Goal: Transaction & Acquisition: Purchase product/service

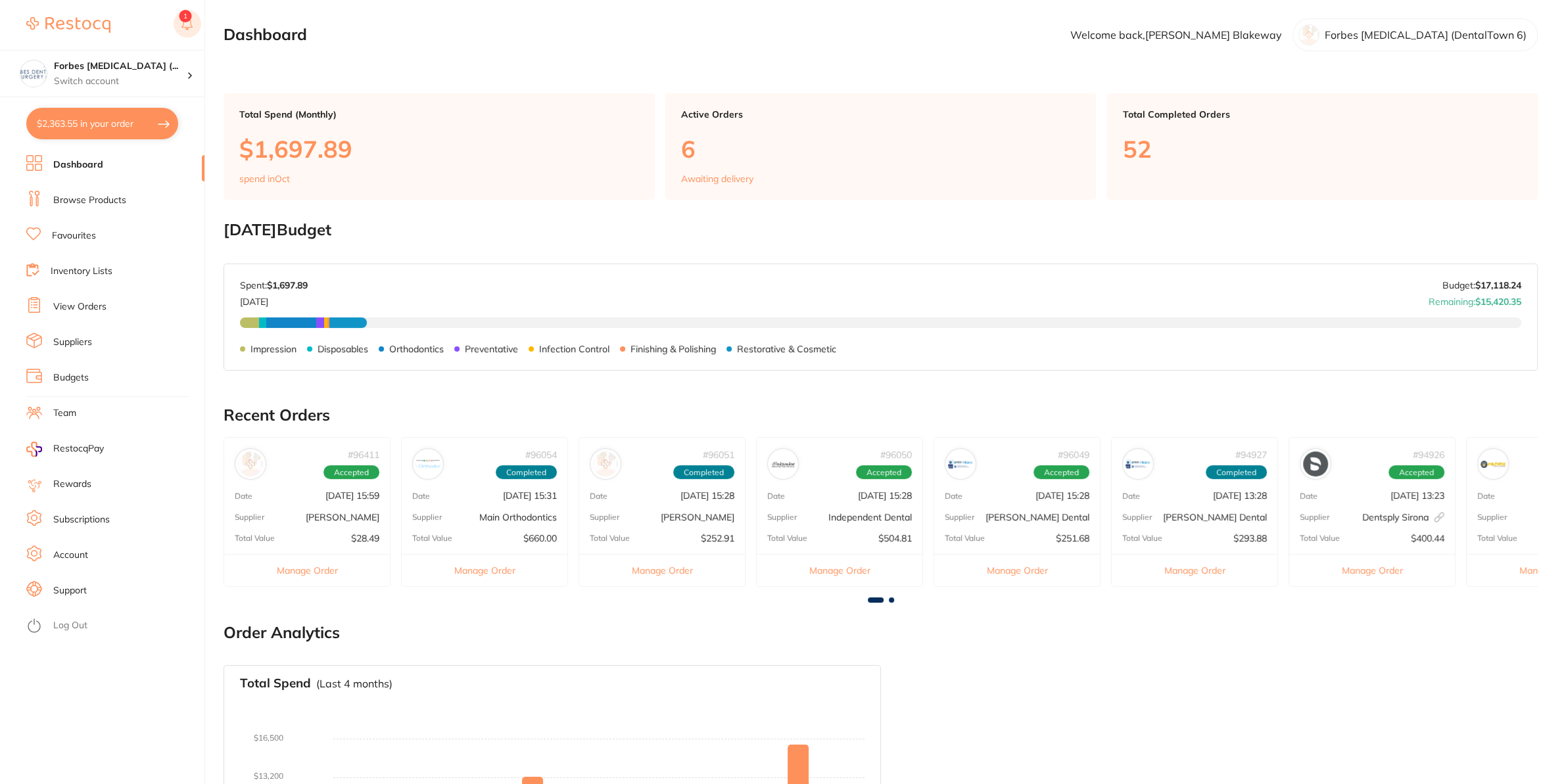
click at [183, 18] on button at bounding box center [188, 24] width 28 height 30
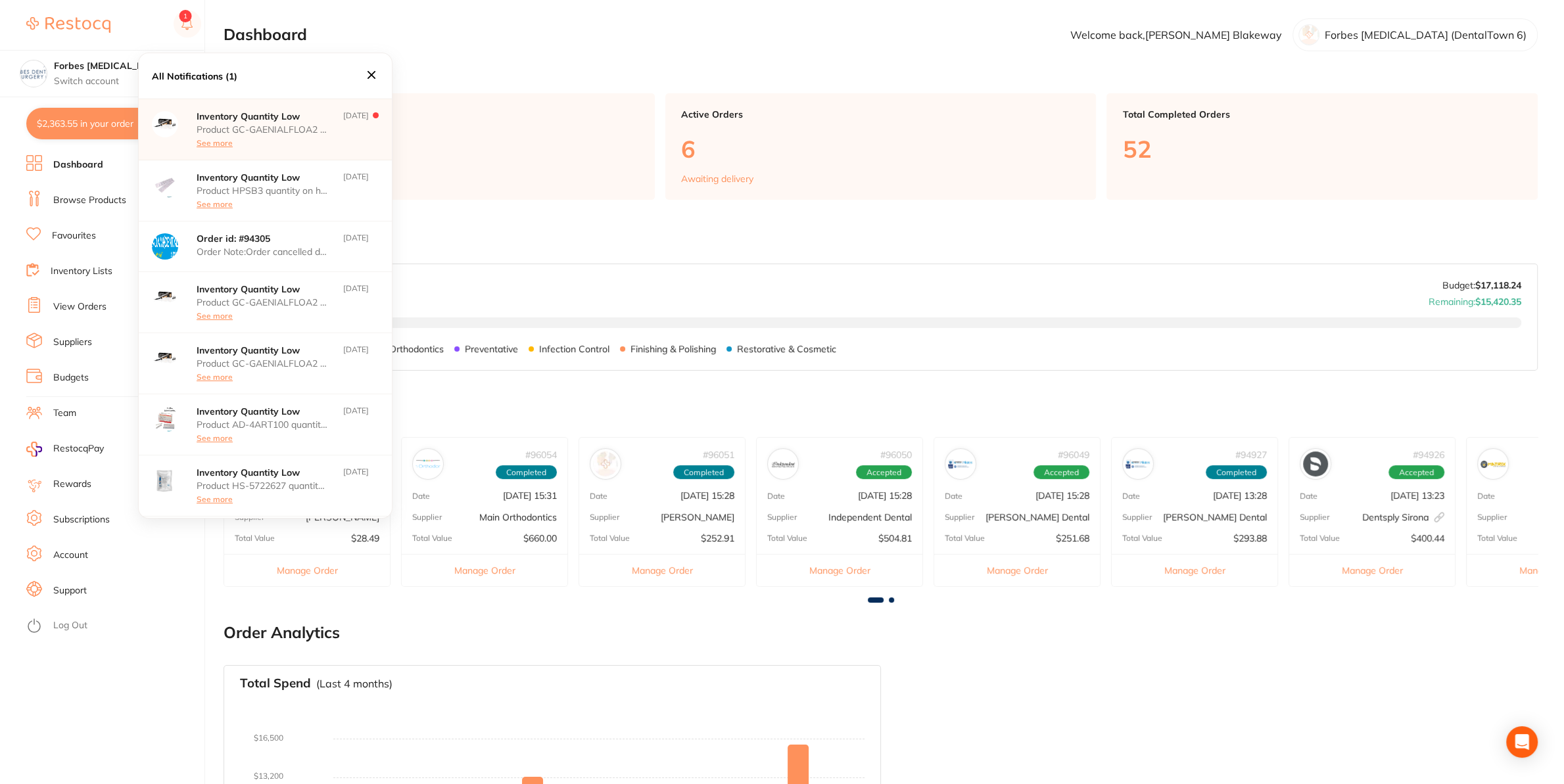
click at [371, 76] on icon at bounding box center [371, 74] width 8 height 8
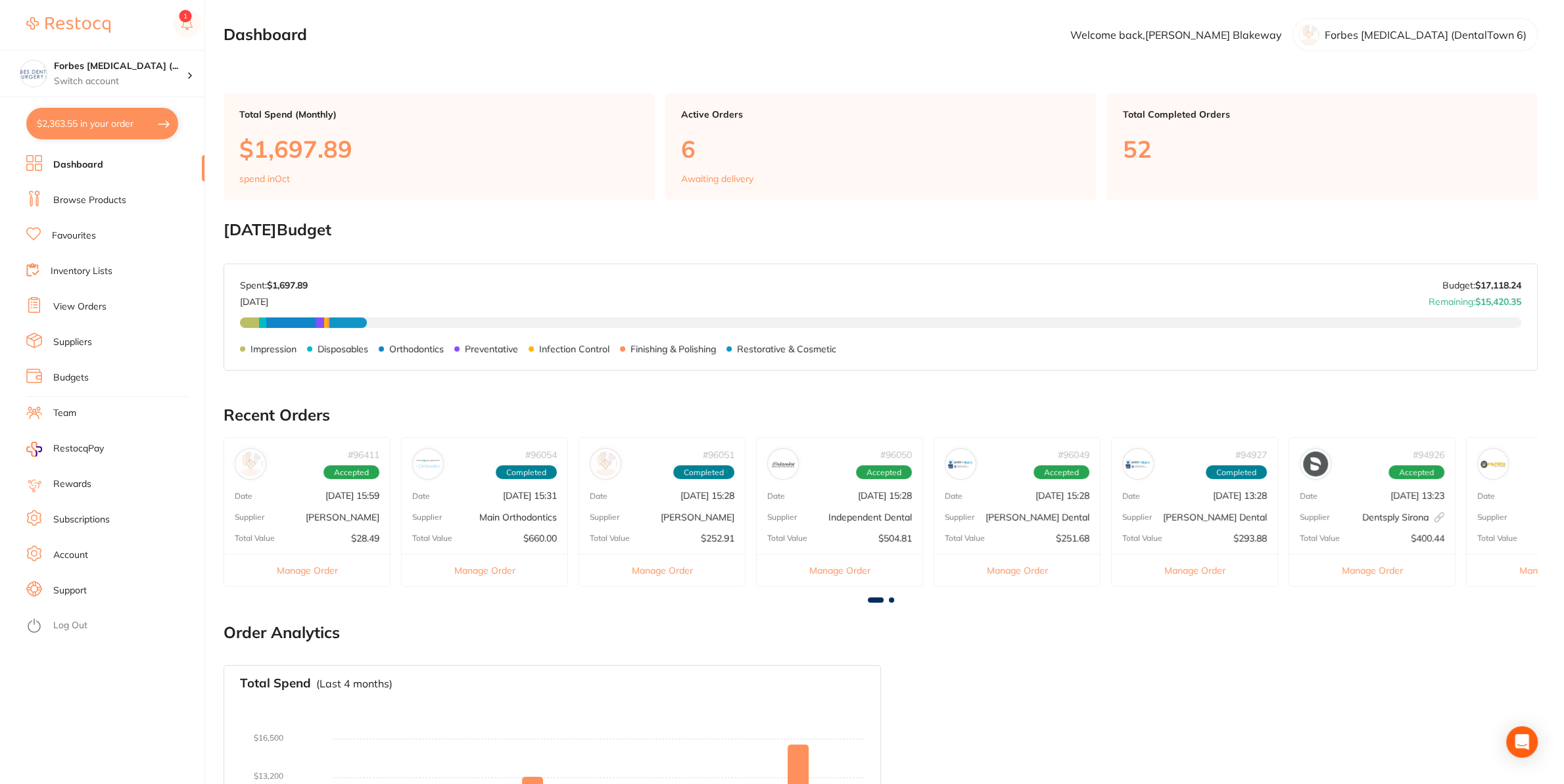
click at [85, 132] on button "$2,363.55 in your order" at bounding box center [102, 123] width 151 height 32
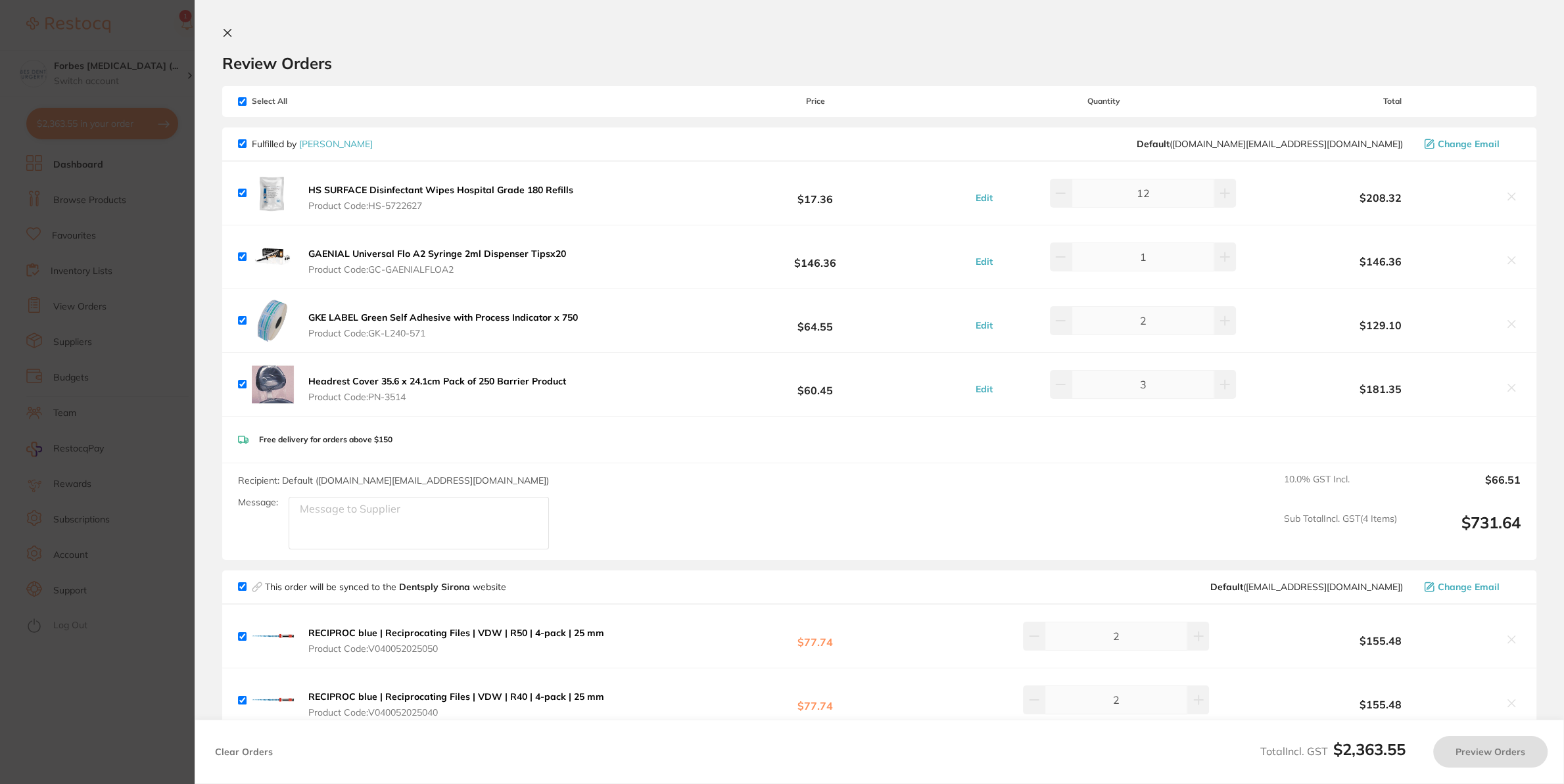
checkbox input "true"
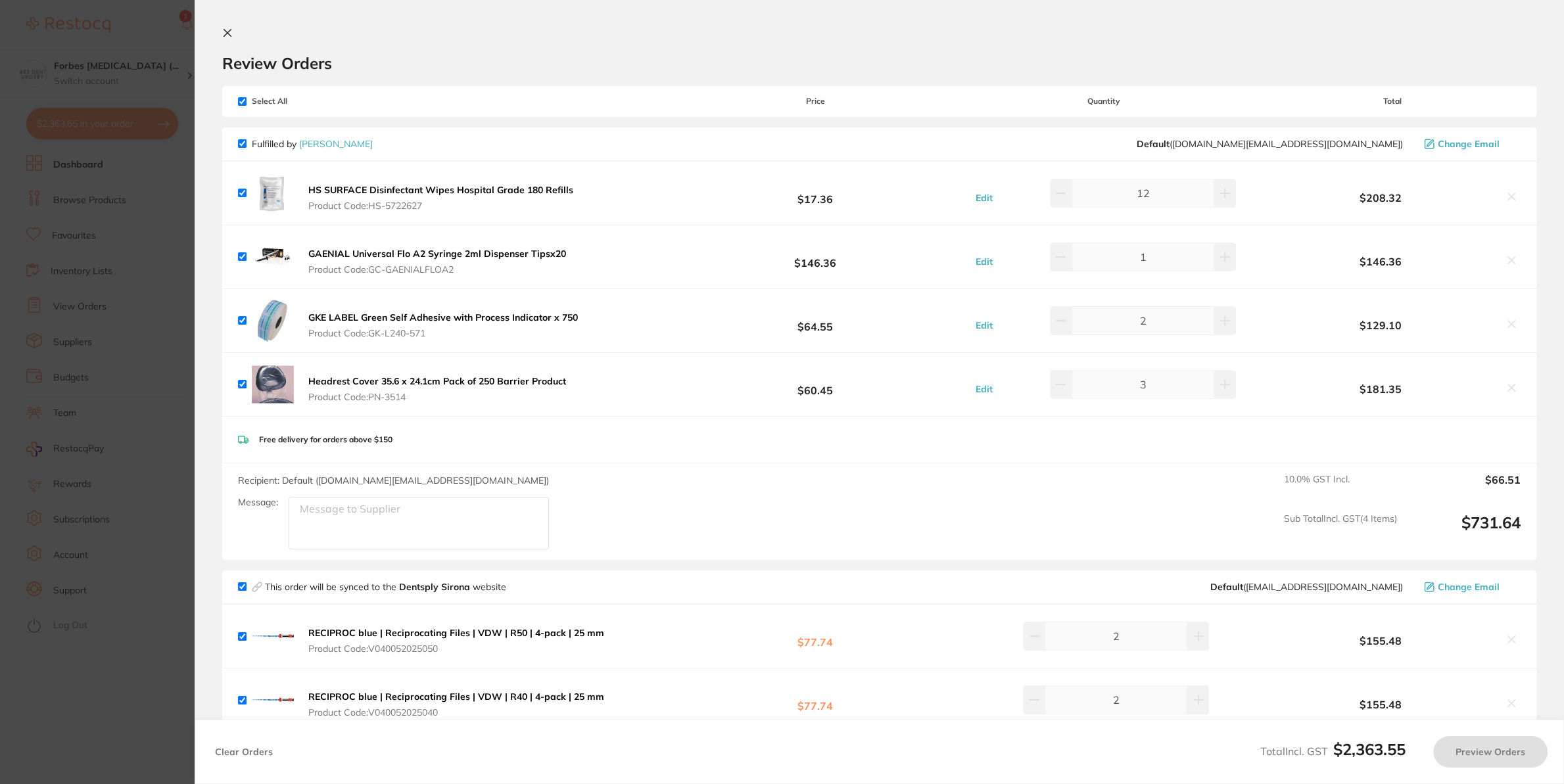
checkbox input "true"
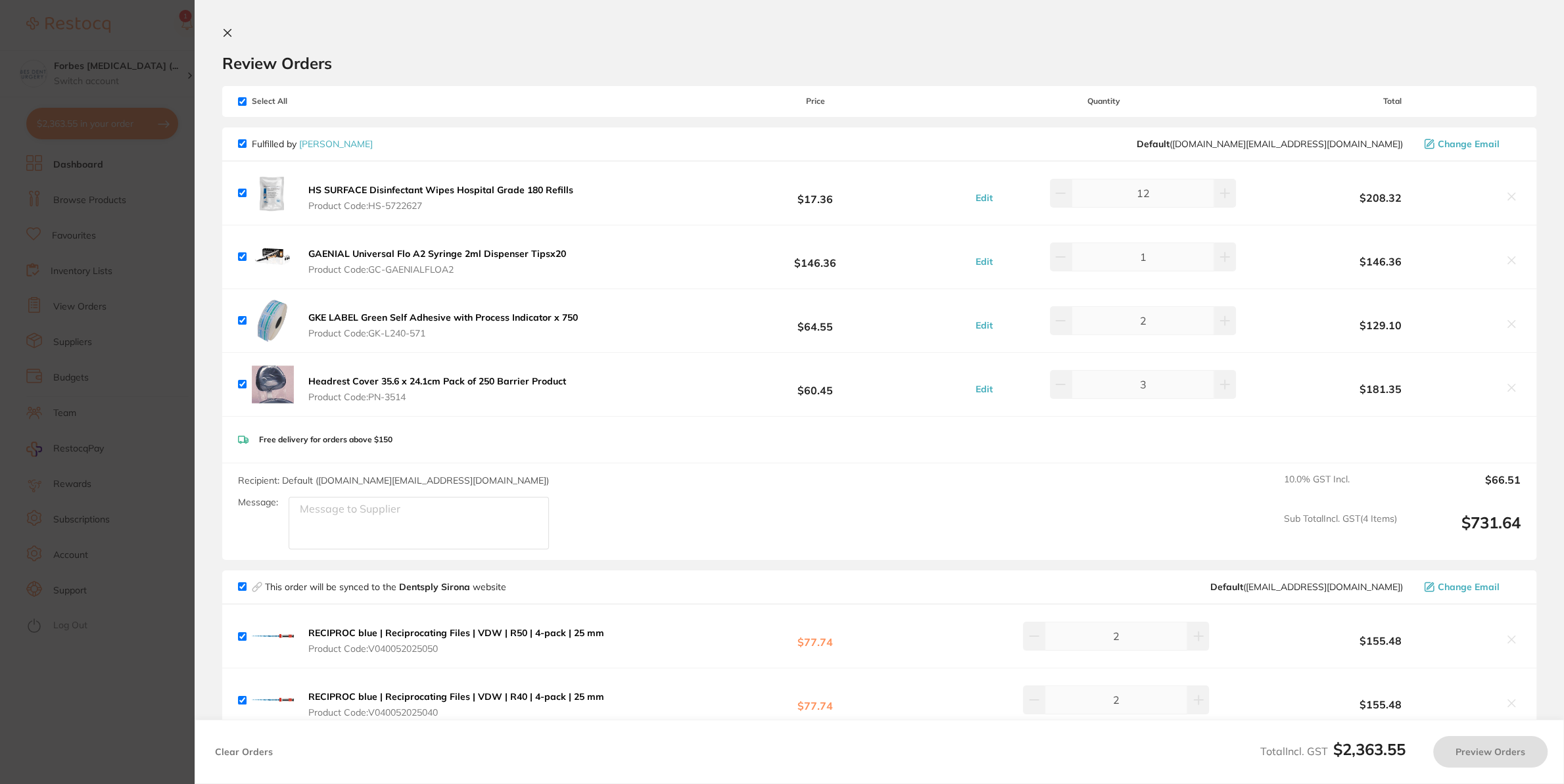
checkbox input "true"
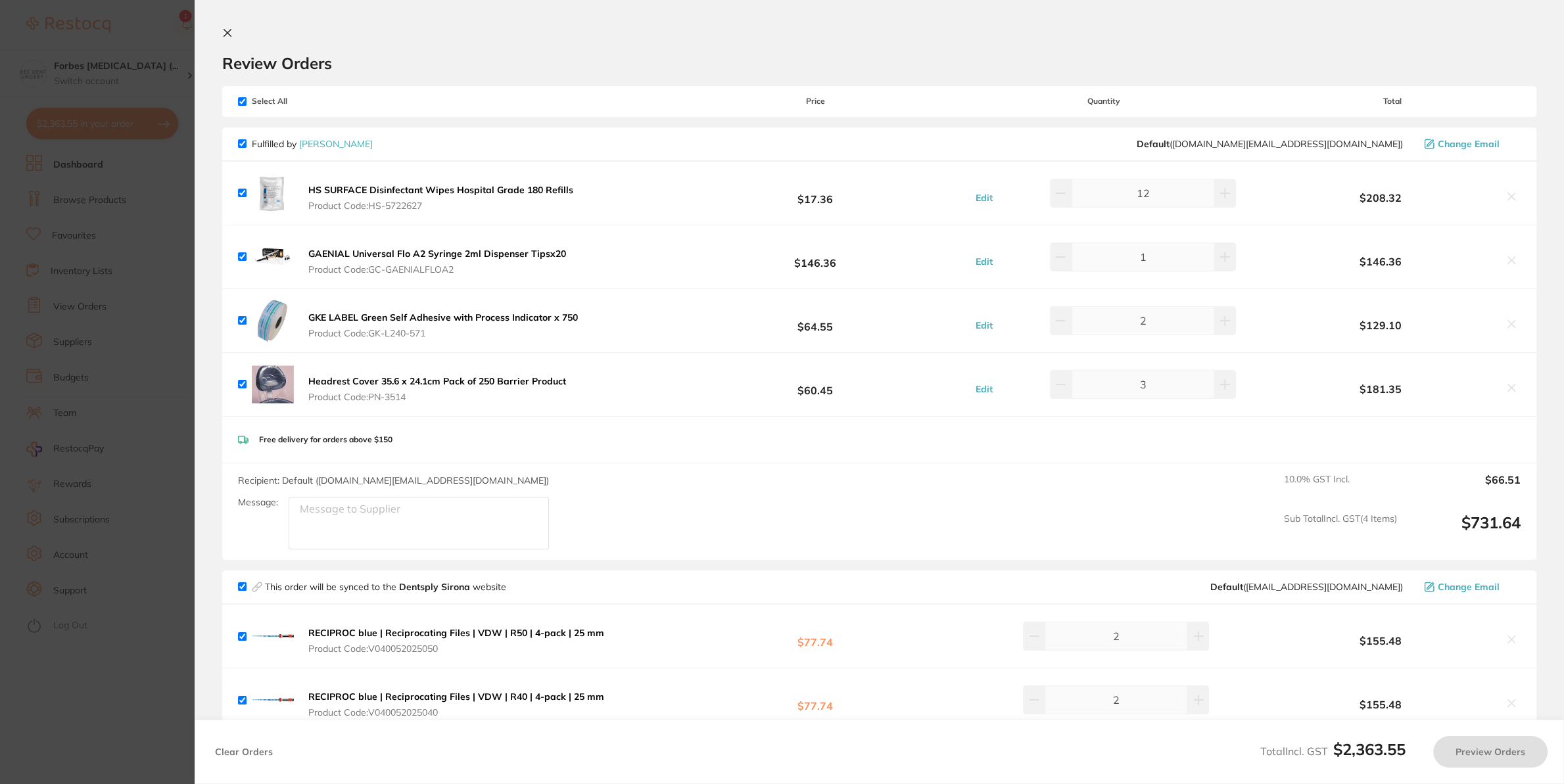
checkbox input "true"
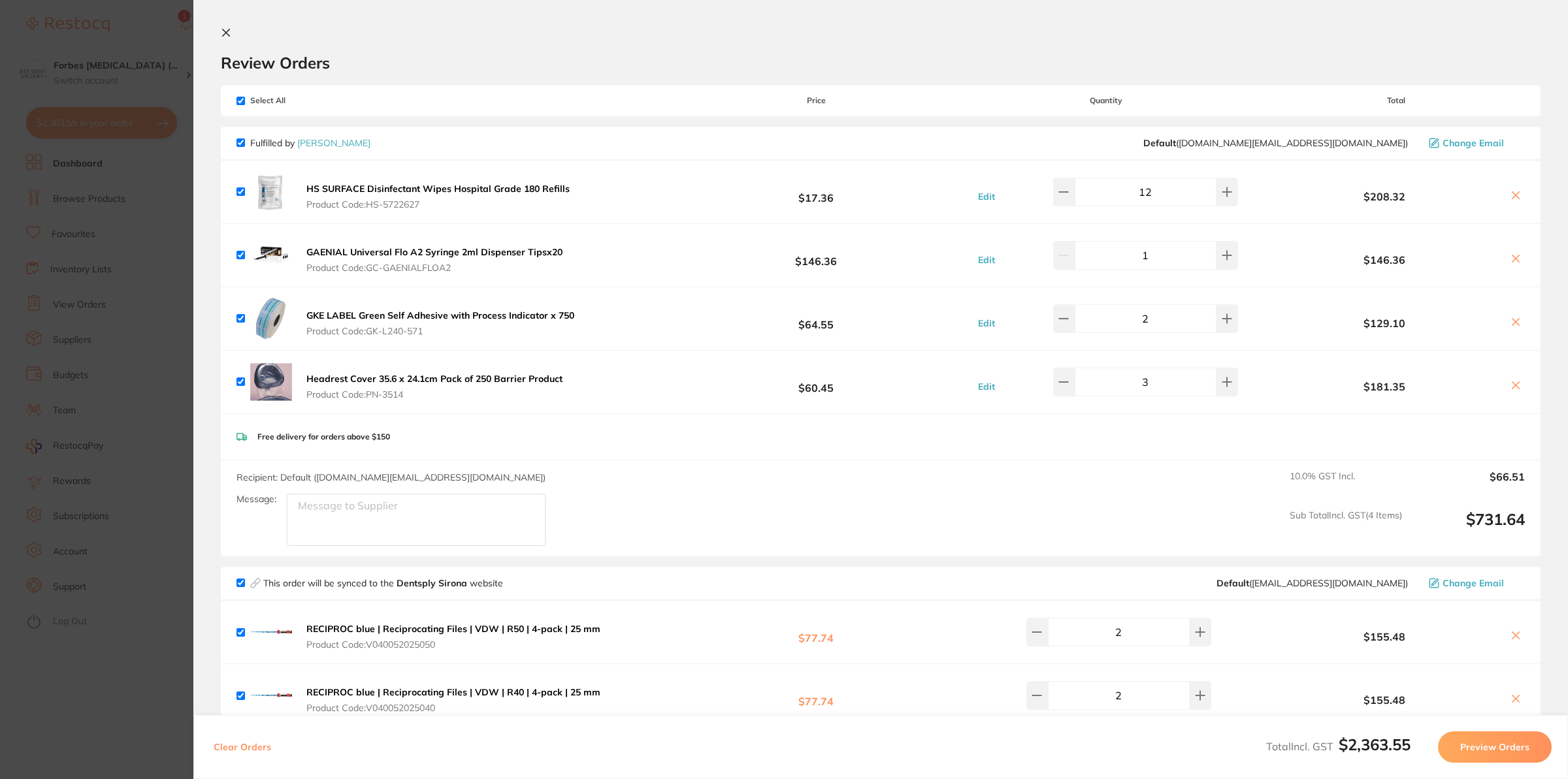
click at [1, 322] on section "Update RRP Set your pre negotiated price for this item. Item Agreed RRP (excl. …" at bounding box center [784, 389] width 1568 height 779
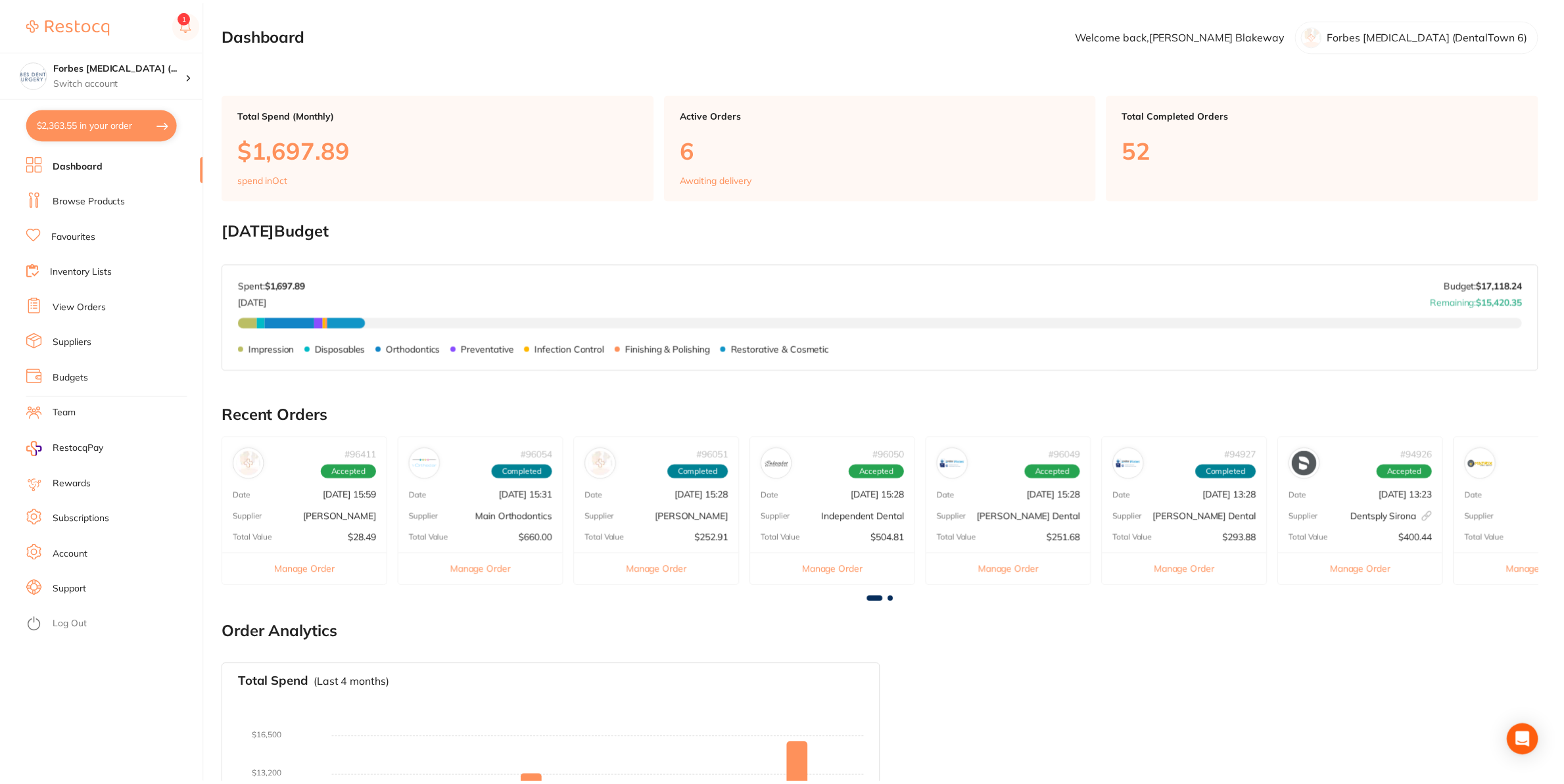
scroll to position [191, 0]
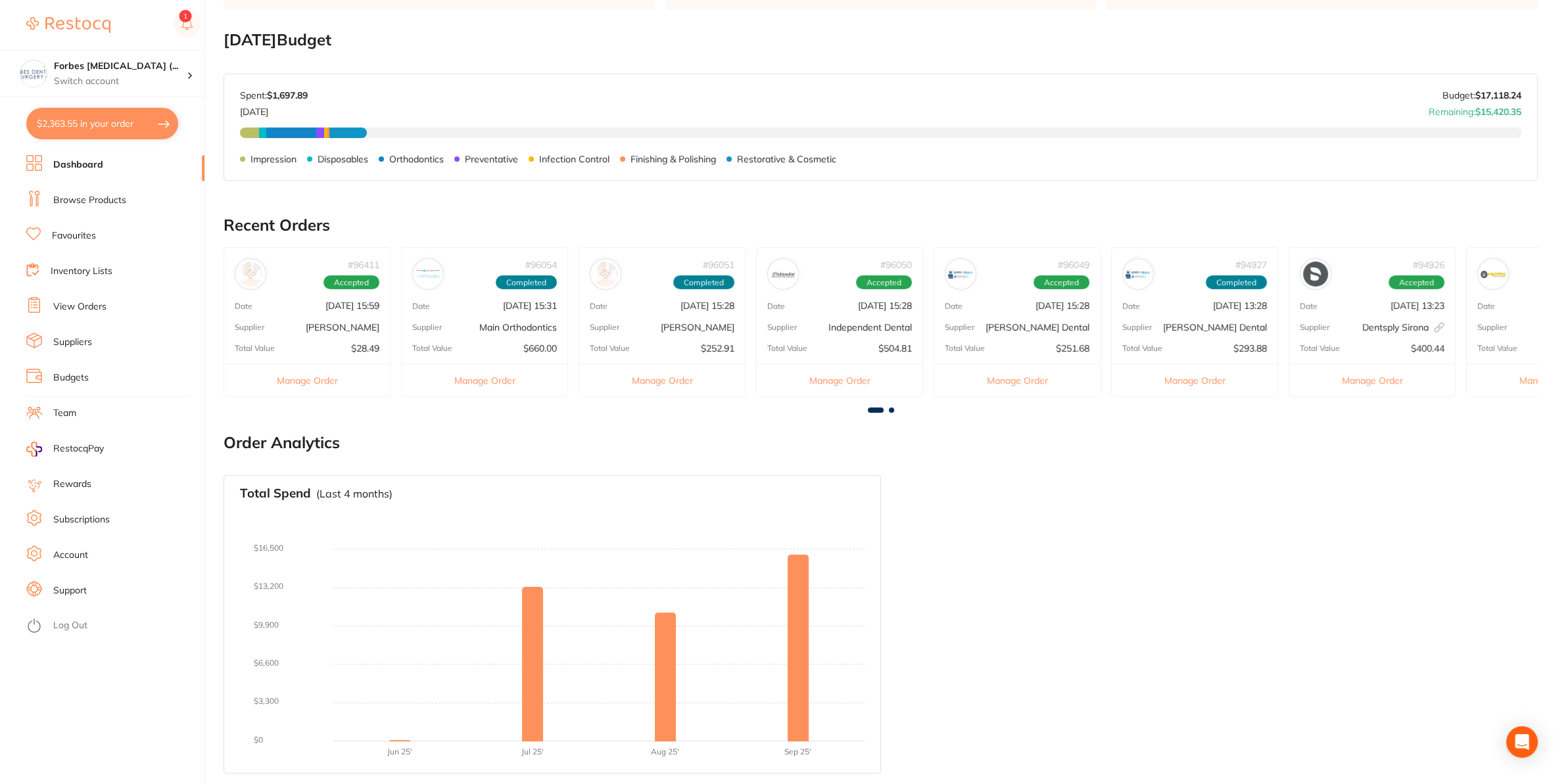
drag, startPoint x: 97, startPoint y: 206, endPoint x: 112, endPoint y: 188, distance: 23.4
click at [96, 206] on link "Browse Products" at bounding box center [90, 200] width 73 height 13
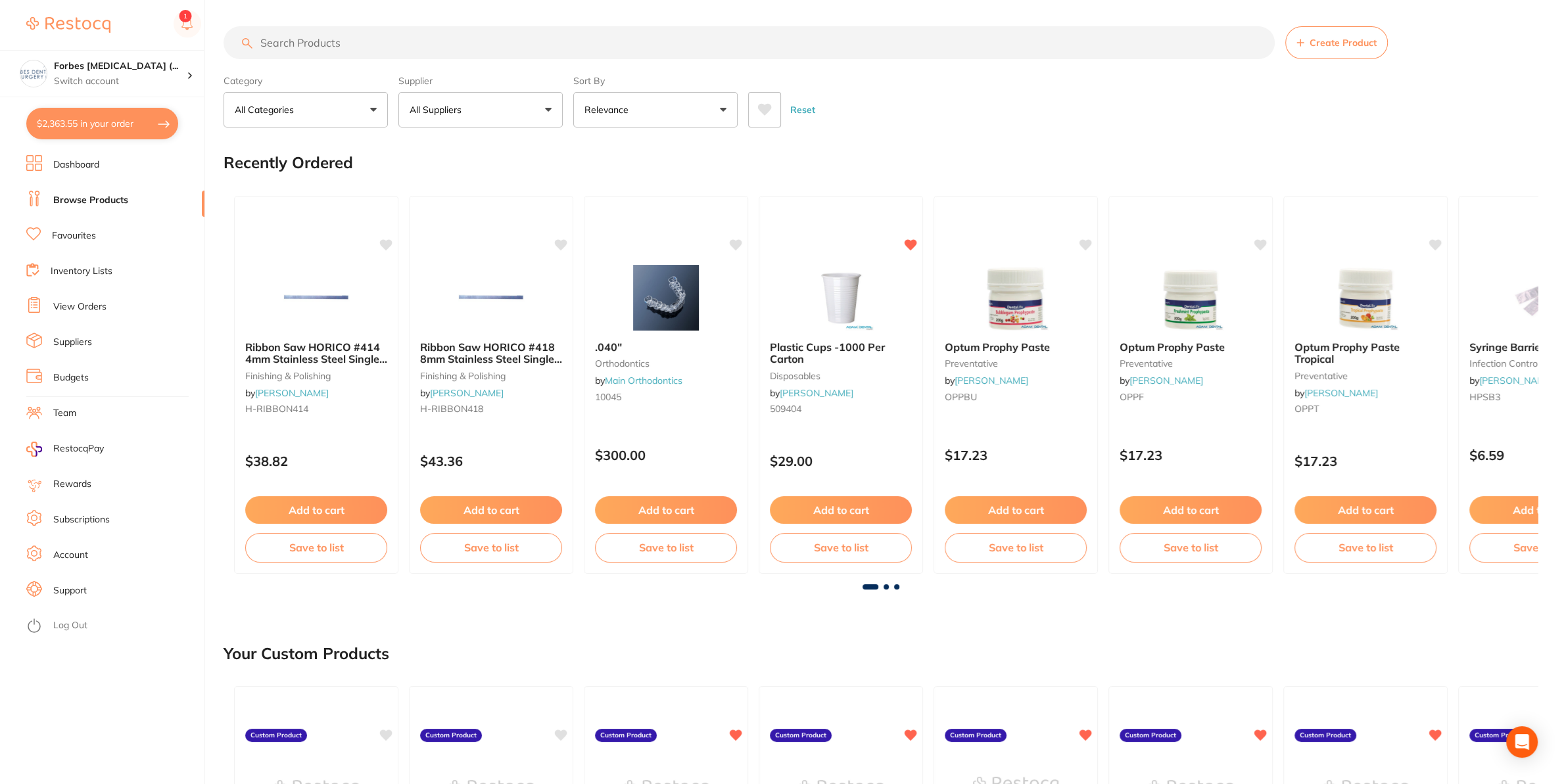
click at [352, 53] on input "search" at bounding box center [749, 43] width 1051 height 33
type input "impression putty"
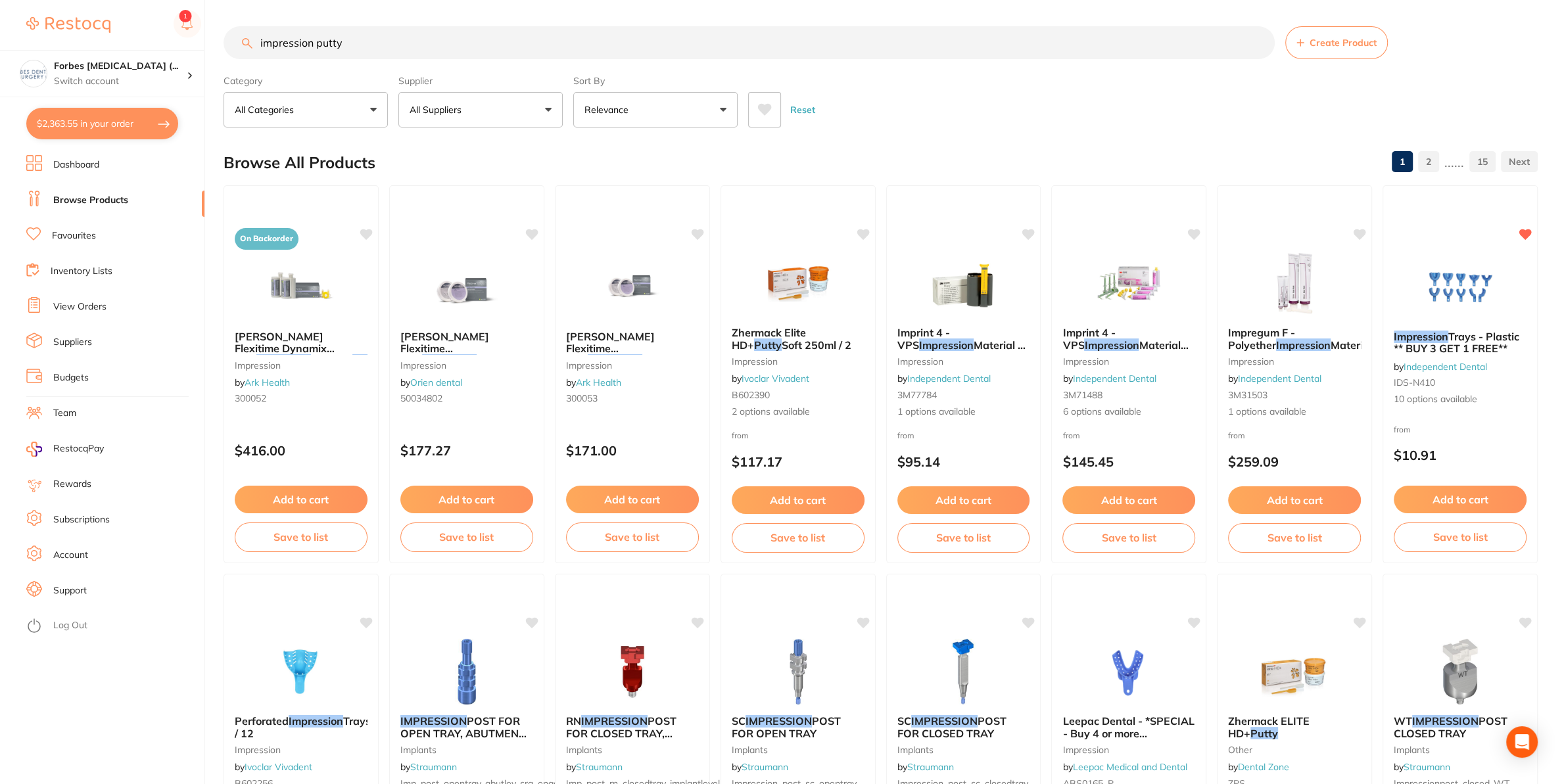
click at [70, 117] on button "$2,363.55 in your order" at bounding box center [102, 123] width 151 height 32
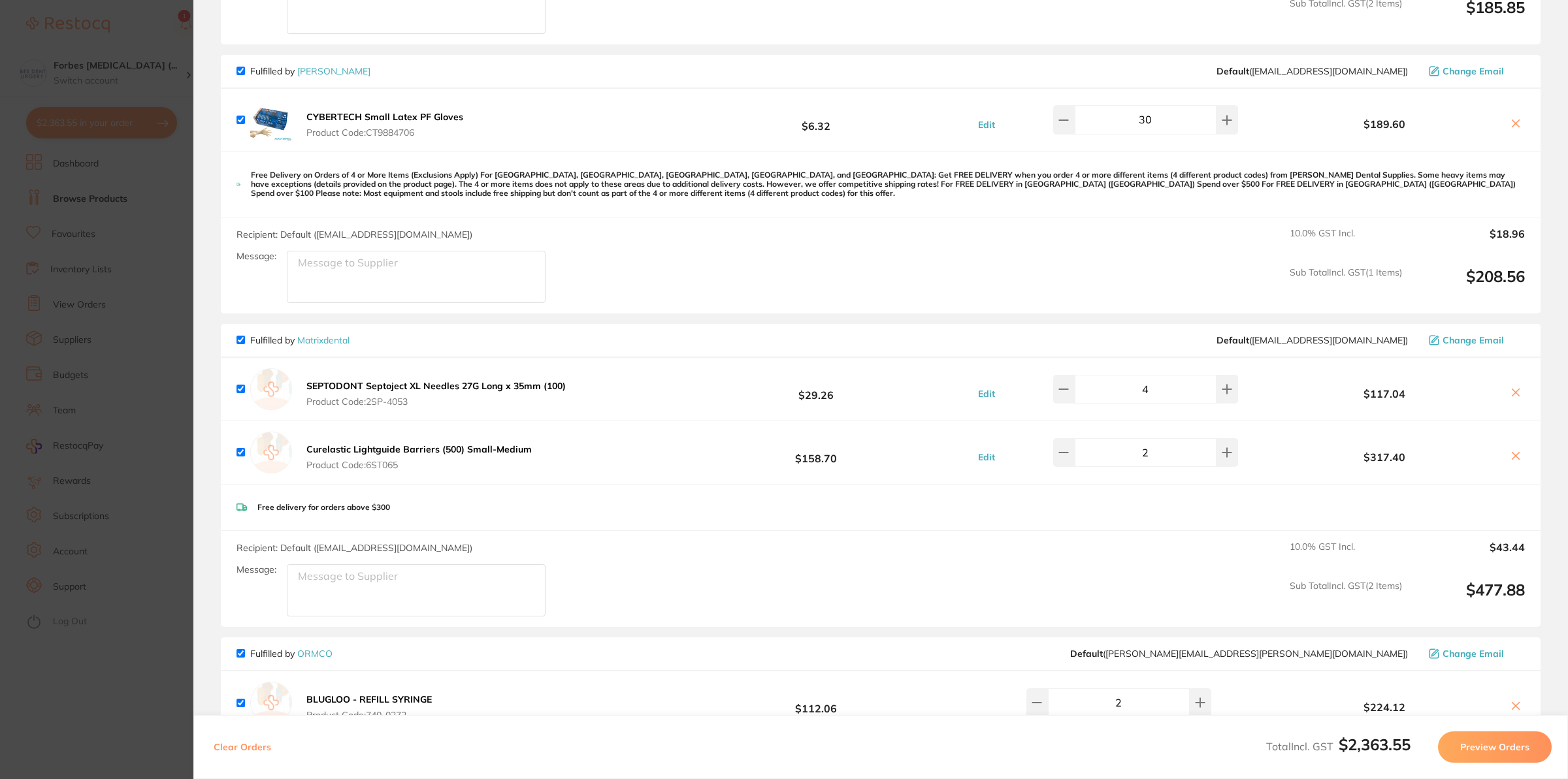
scroll to position [1411, 0]
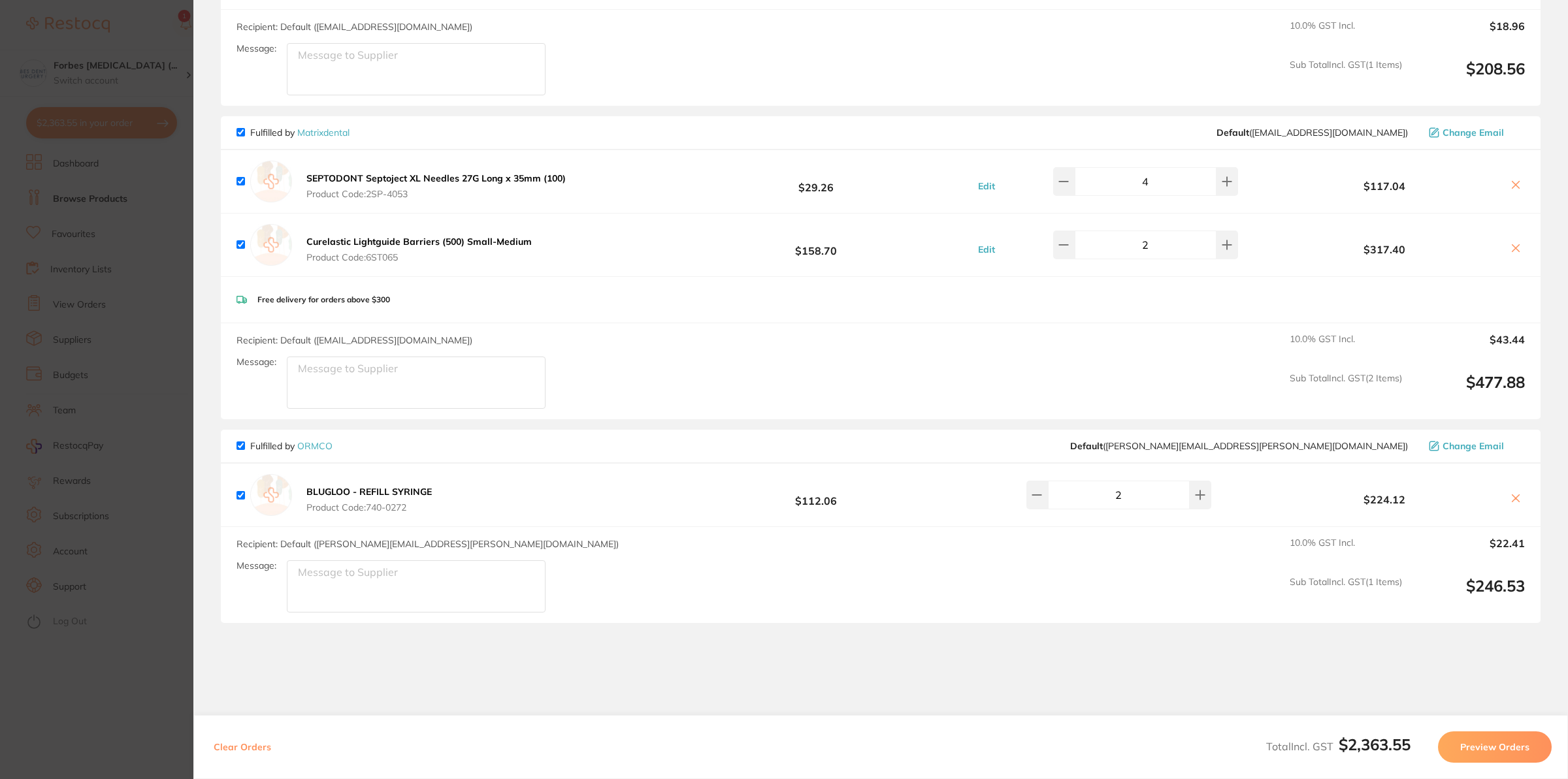
click at [169, 322] on section "Update RRP Set your pre negotiated price for this item. Item Agreed RRP (excl. …" at bounding box center [784, 389] width 1568 height 779
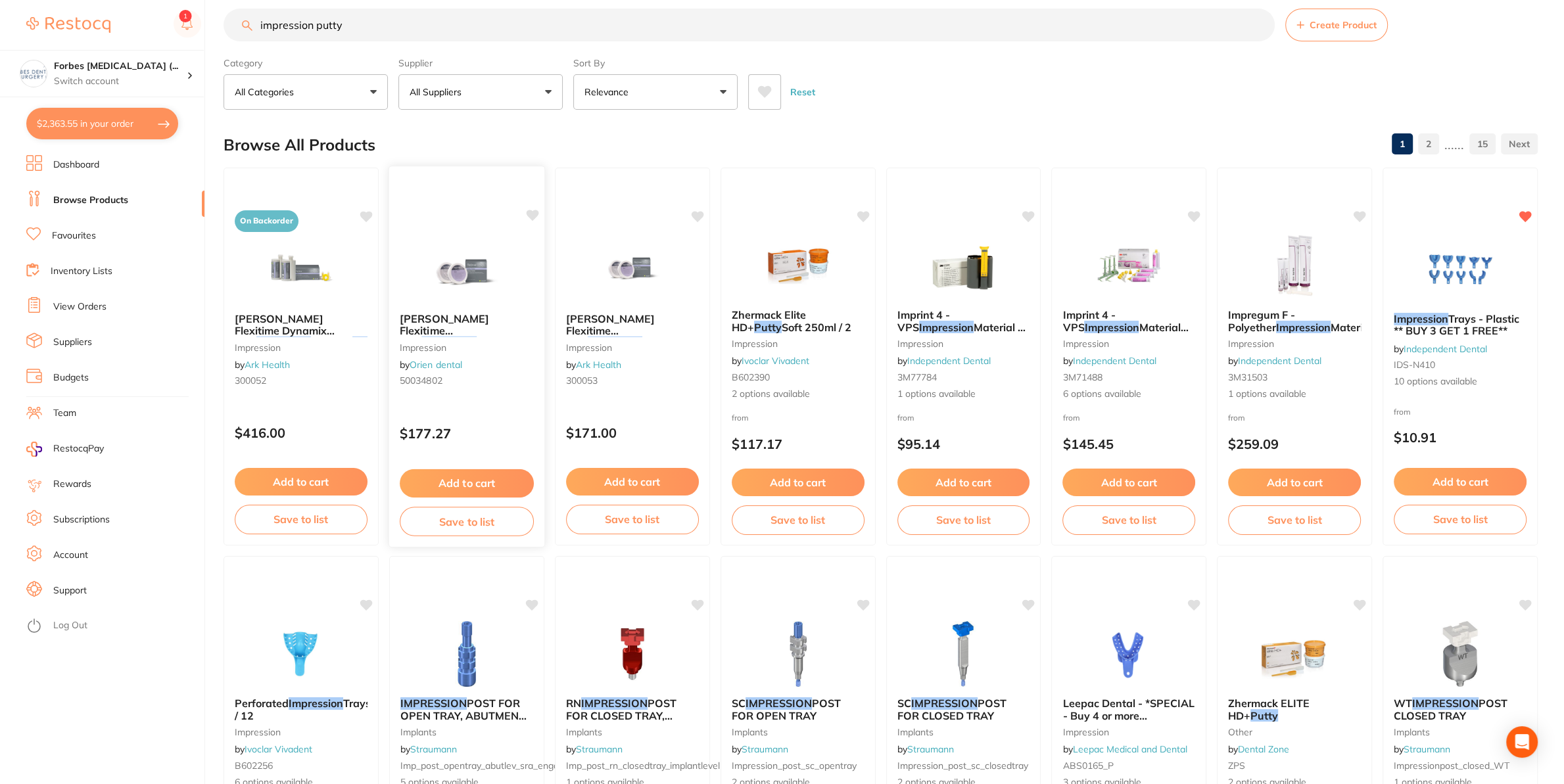
scroll to position [0, 0]
